Goal: Find specific page/section: Find specific page/section

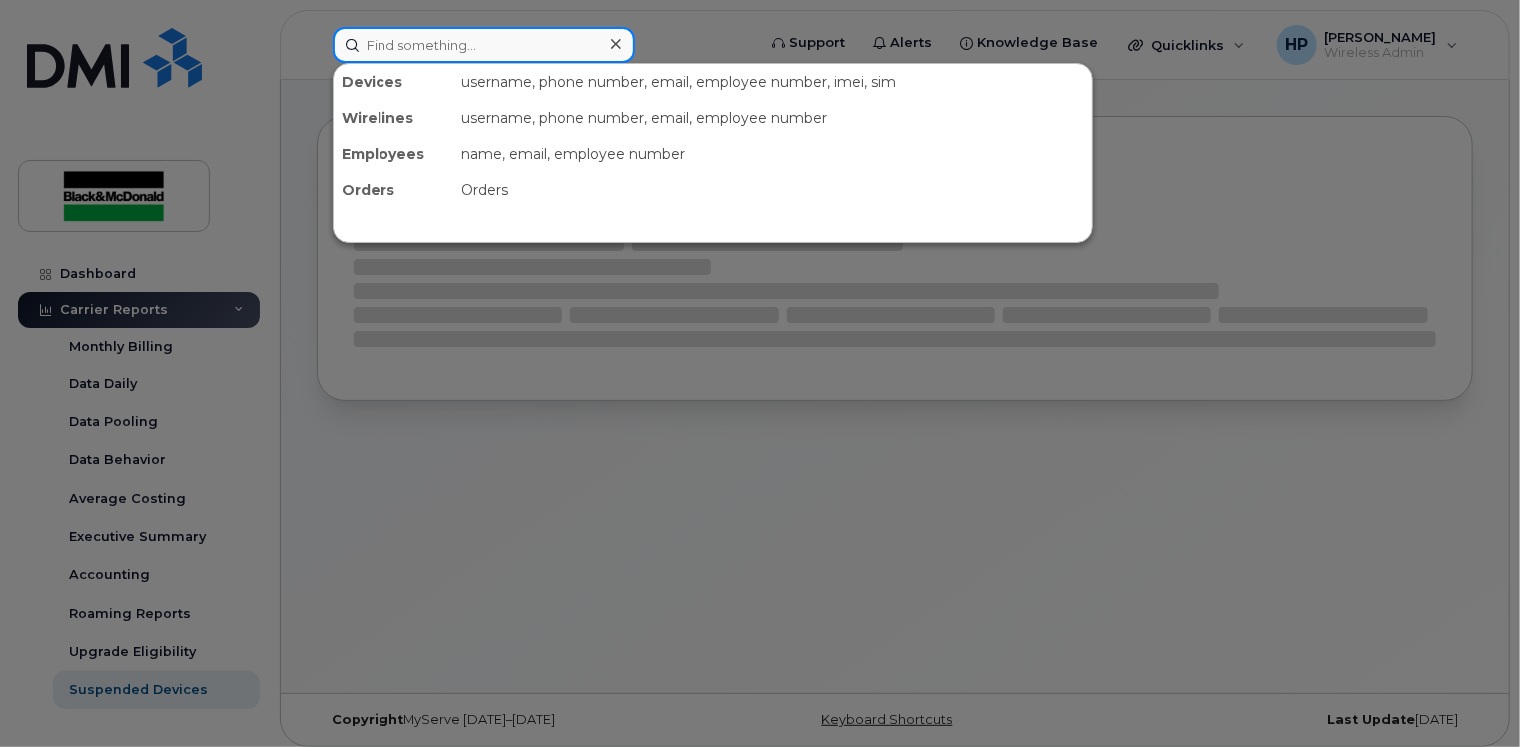
click at [429, 43] on input at bounding box center [483, 45] width 303 height 36
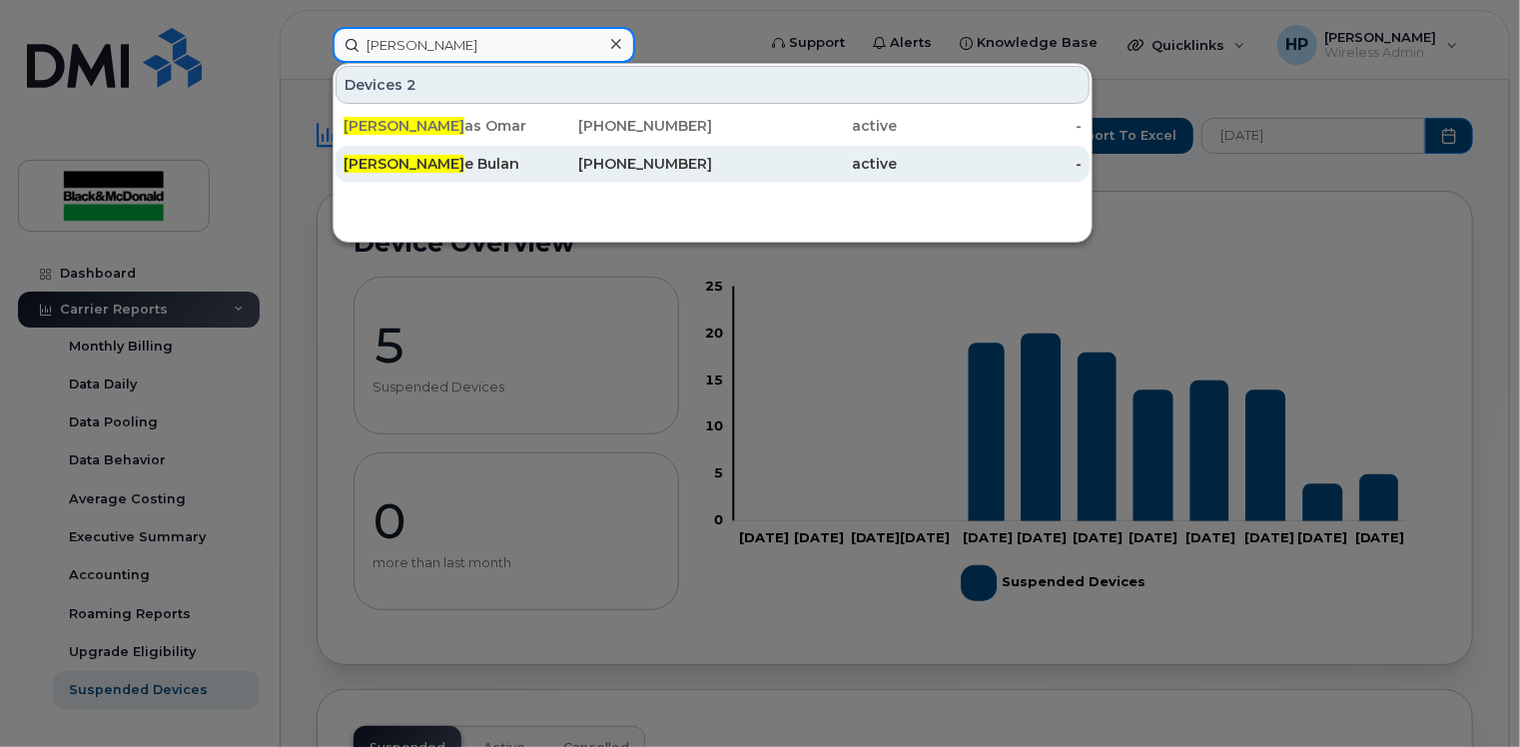
type input "Nicol"
click at [467, 154] on div "Nicol e Bulan" at bounding box center [435, 164] width 185 height 20
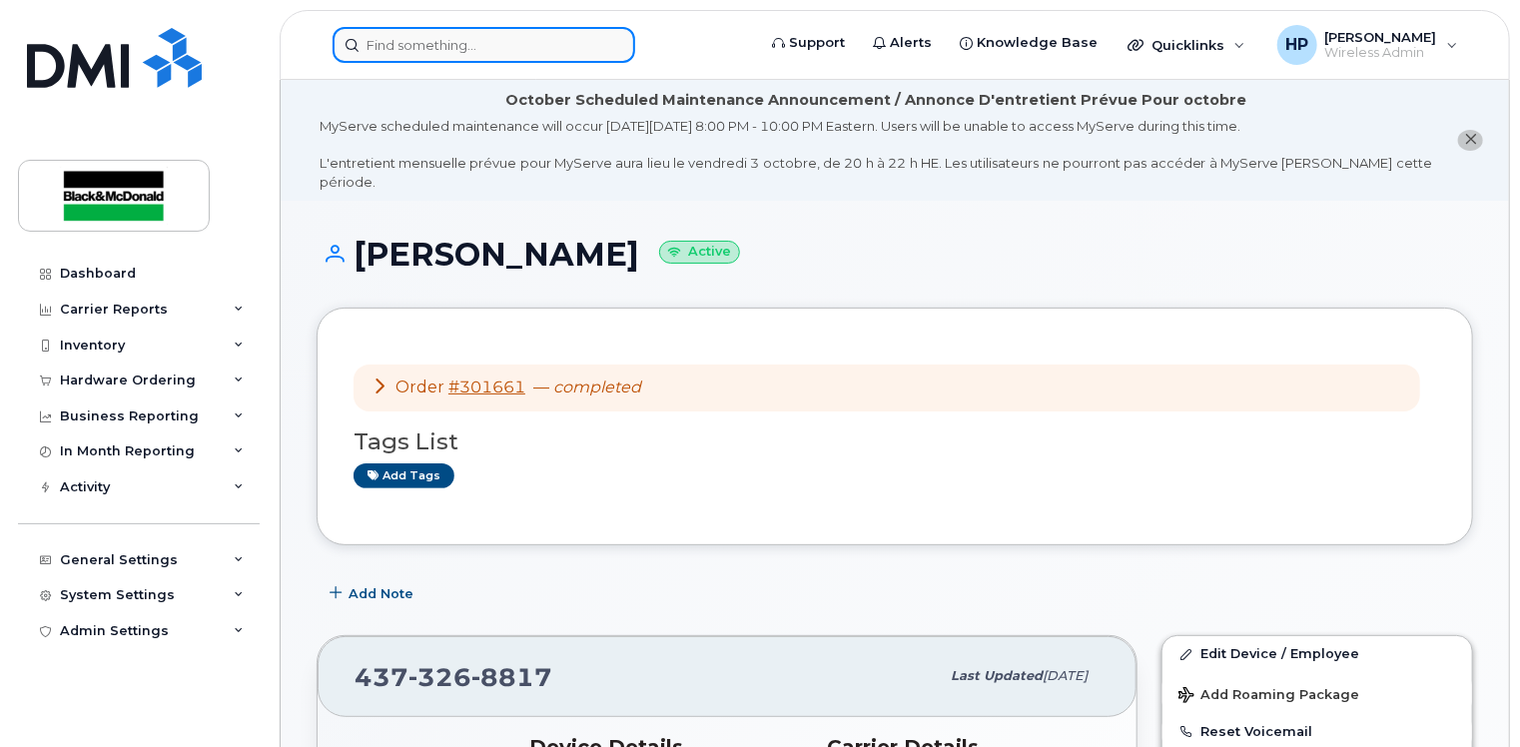
click at [539, 59] on input at bounding box center [483, 45] width 303 height 36
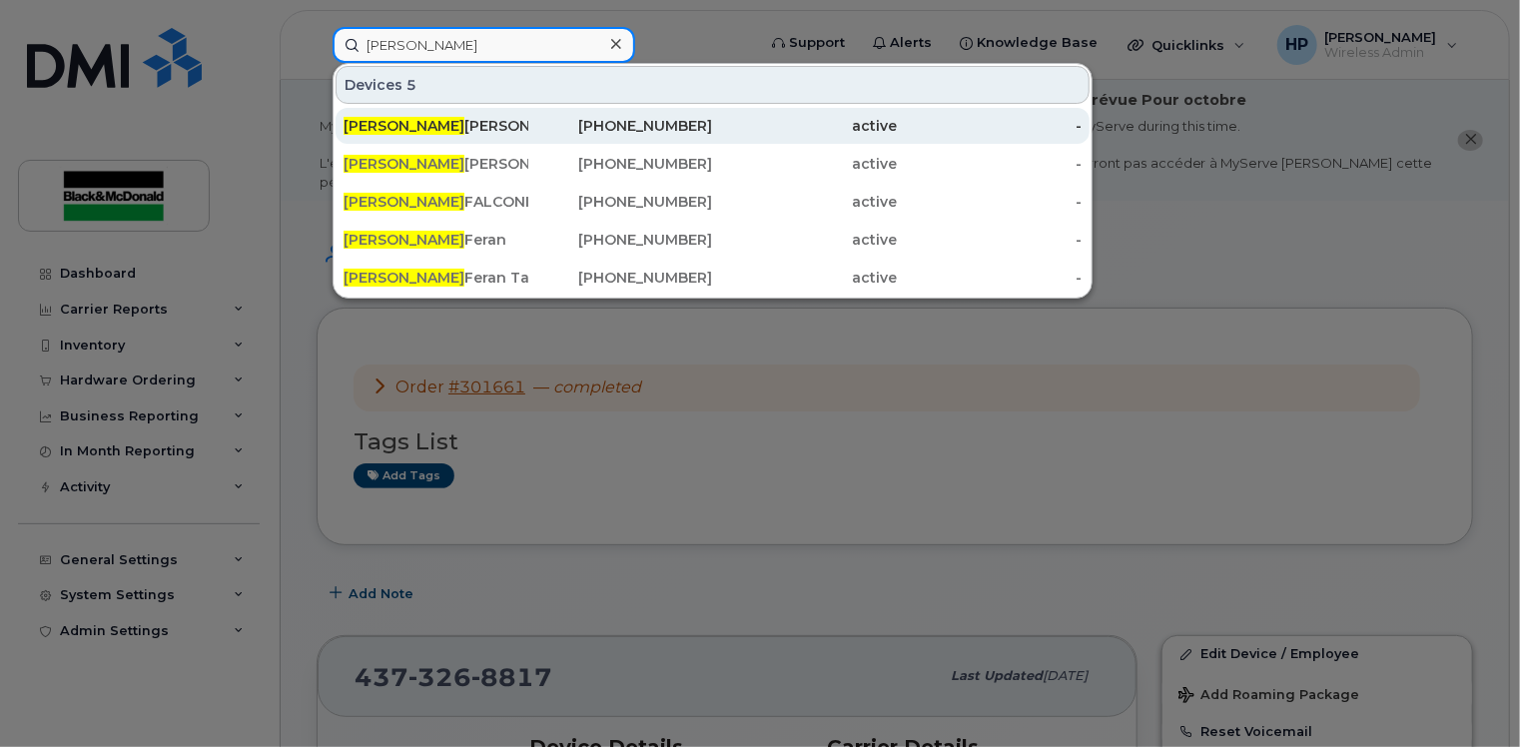
type input "[PERSON_NAME]"
click at [516, 114] on div "[PERSON_NAME]" at bounding box center [435, 126] width 185 height 36
